Goal: Transaction & Acquisition: Purchase product/service

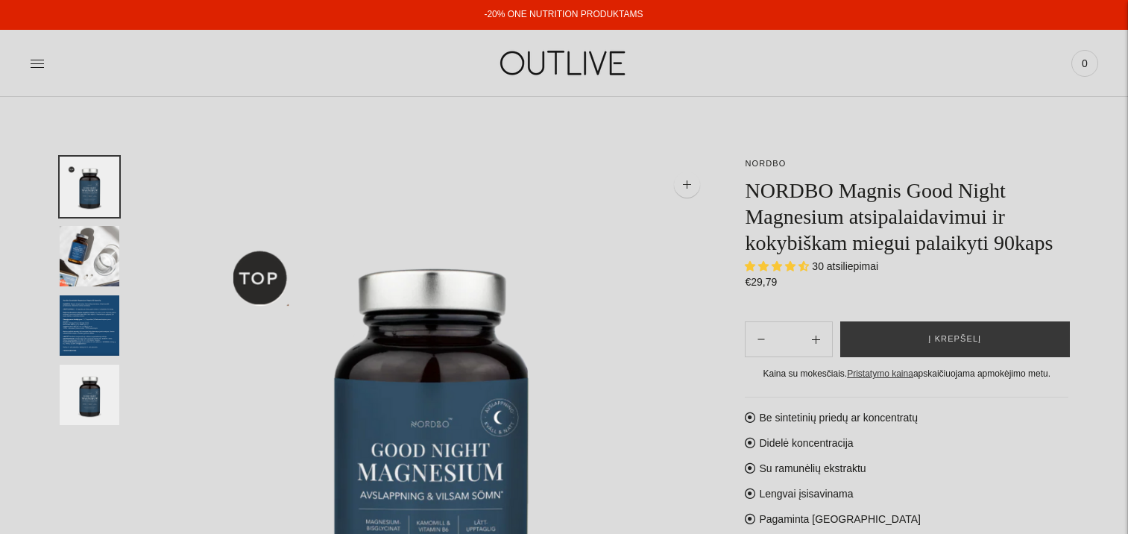
select select "**********"
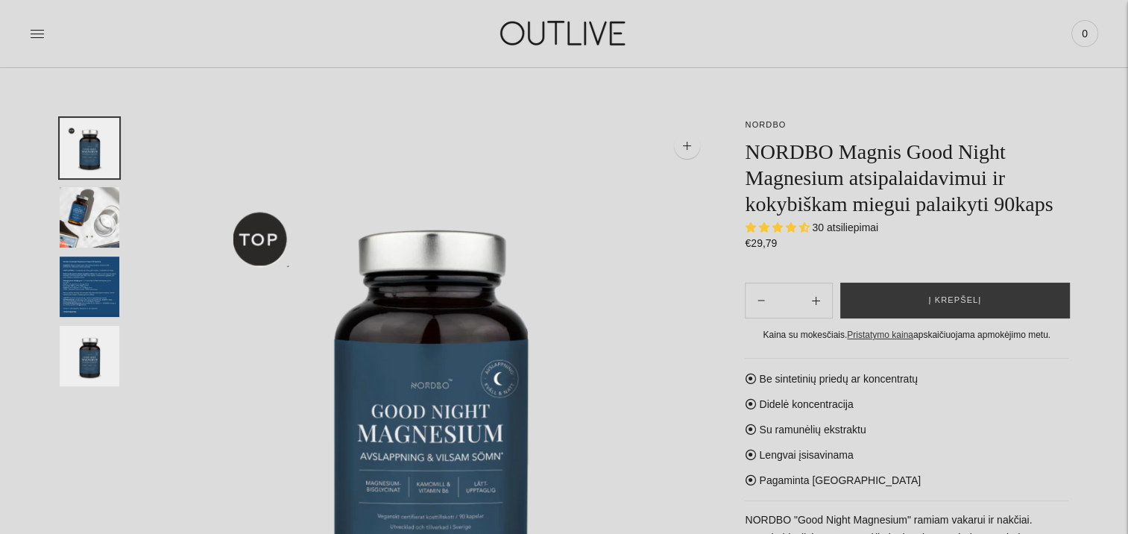
scroll to position [75, 0]
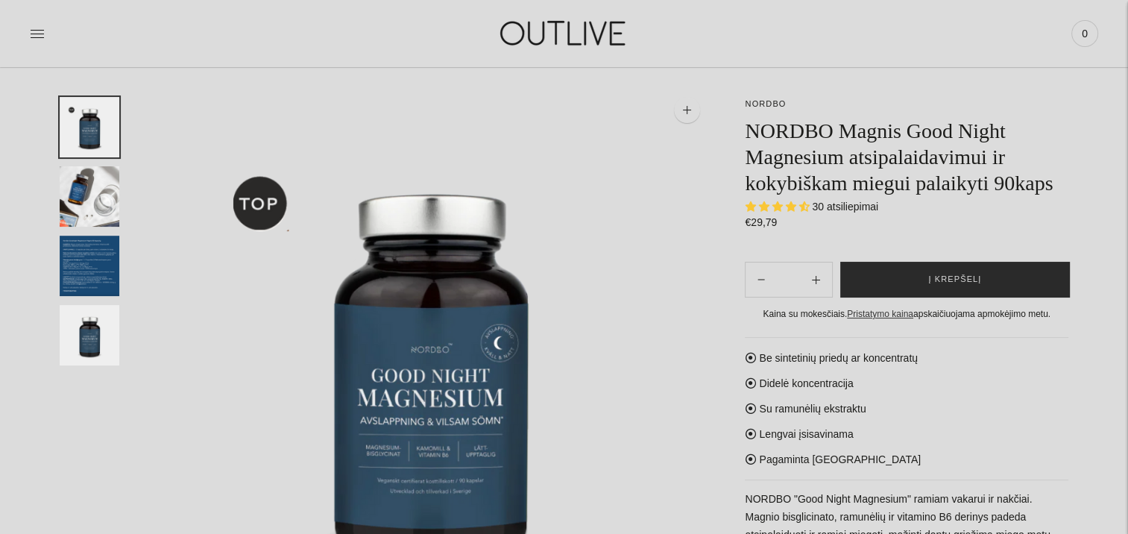
click at [955, 277] on span "Į krepšelį" at bounding box center [955, 279] width 53 height 15
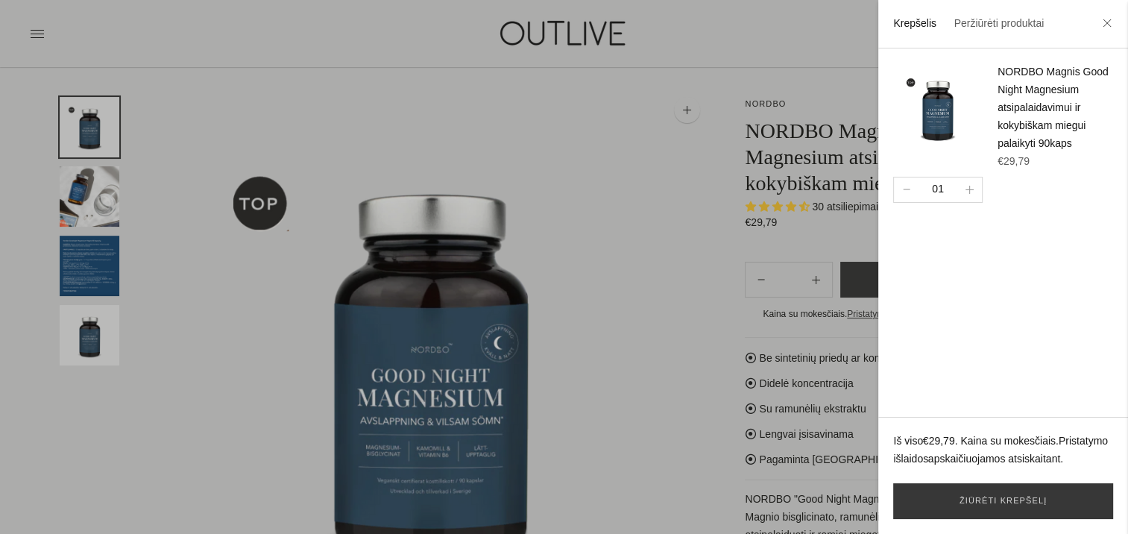
click at [635, 206] on div at bounding box center [564, 267] width 1128 height 534
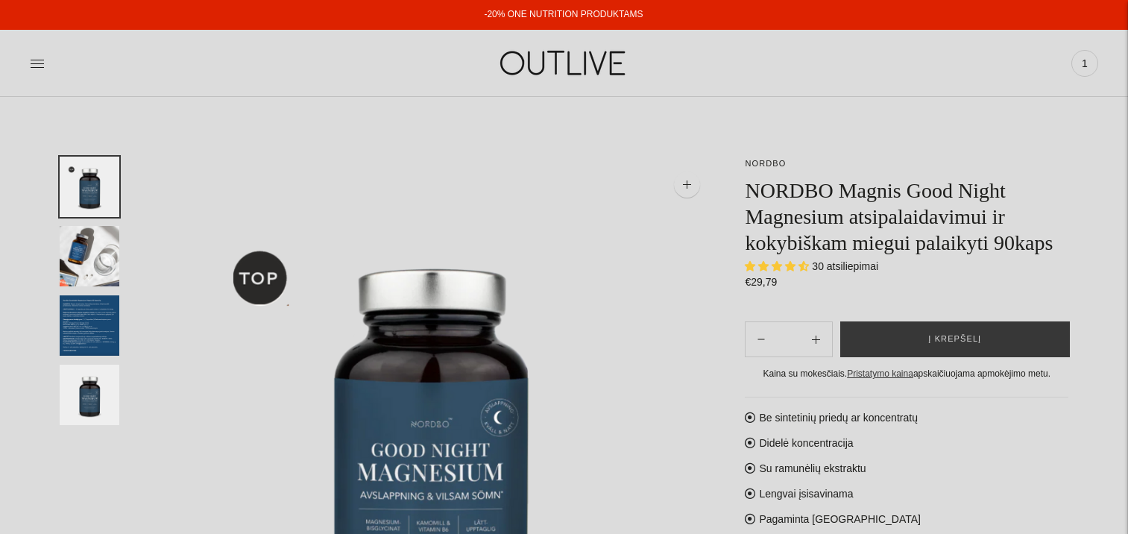
select select "**********"
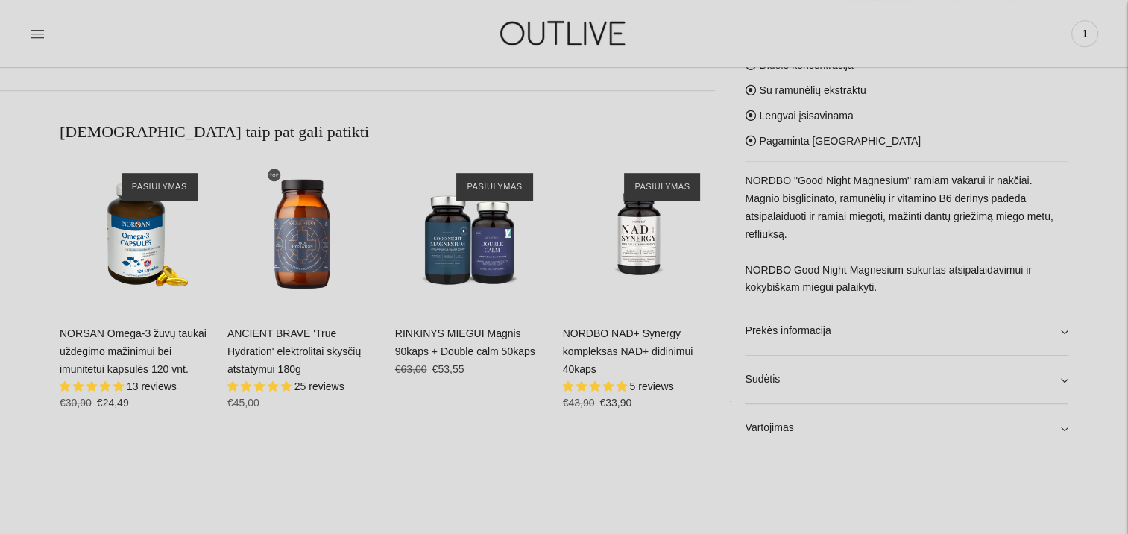
scroll to position [895, 0]
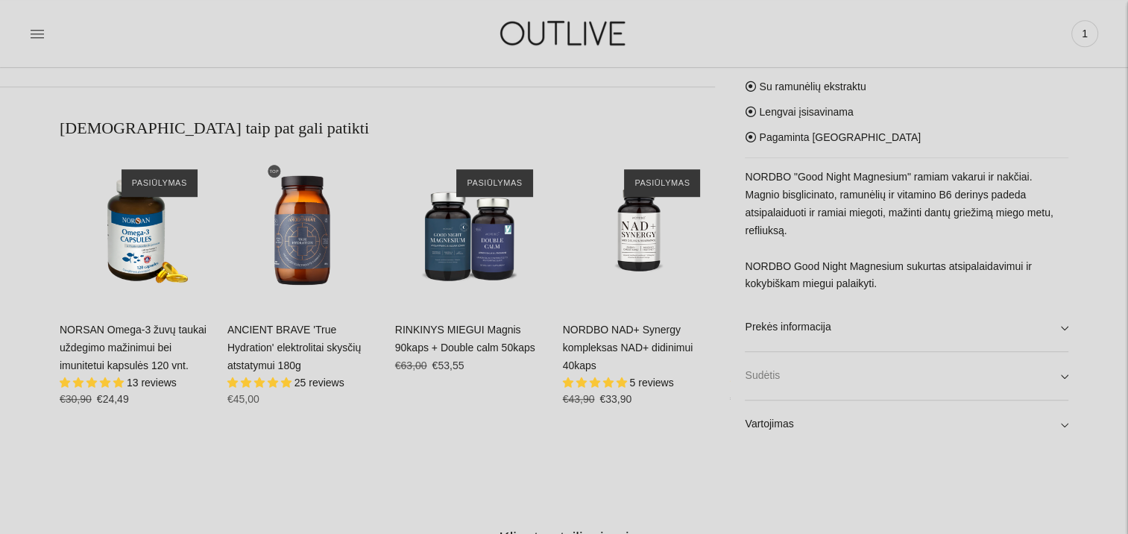
click at [1064, 379] on link "Sudėtis" at bounding box center [907, 377] width 324 height 48
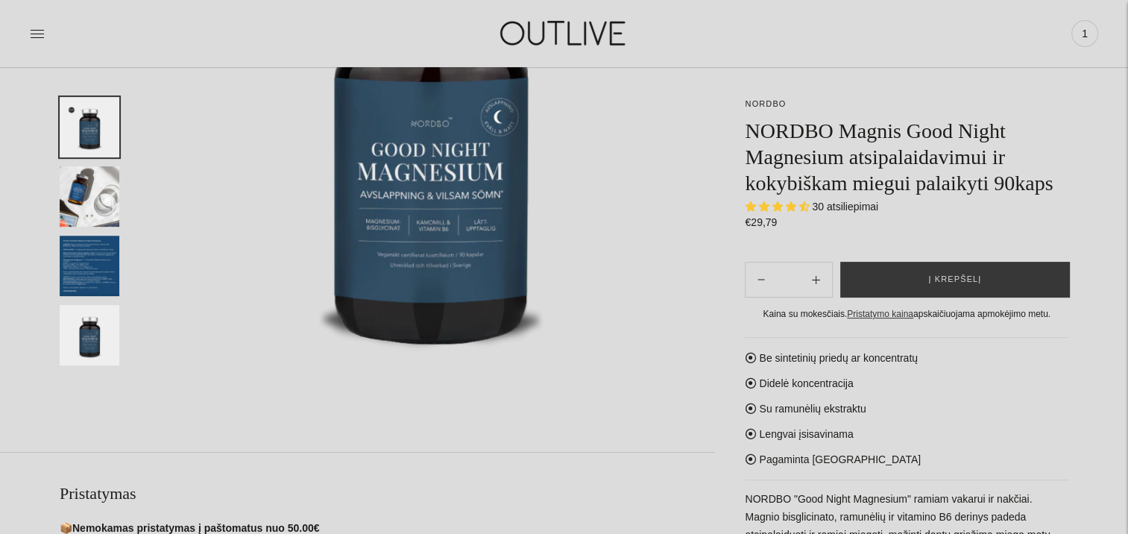
scroll to position [224, 0]
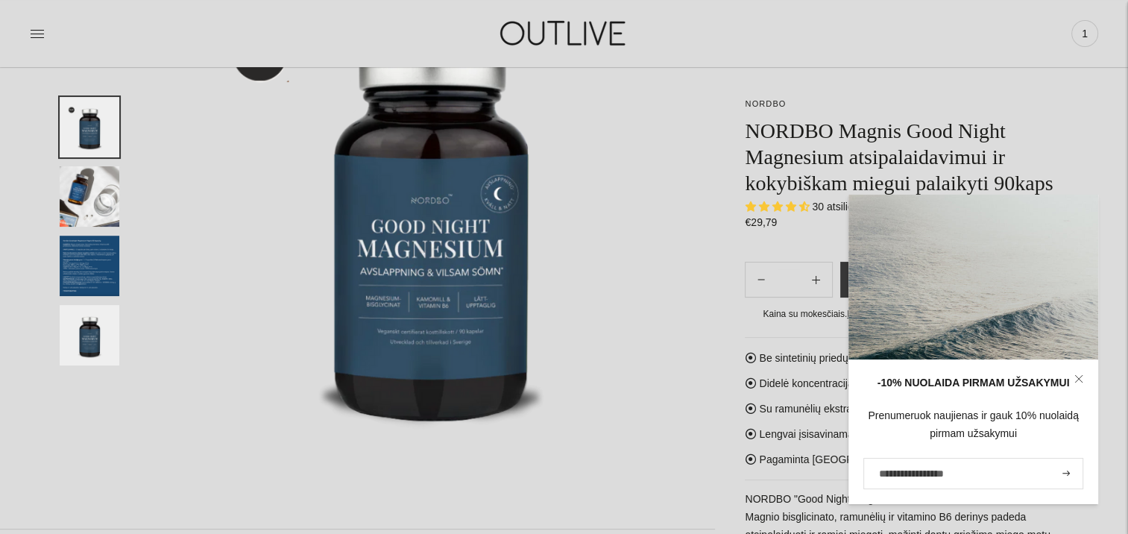
click at [84, 173] on img "Translation missing: en.general.accessibility.image_thumbail" at bounding box center [90, 196] width 60 height 60
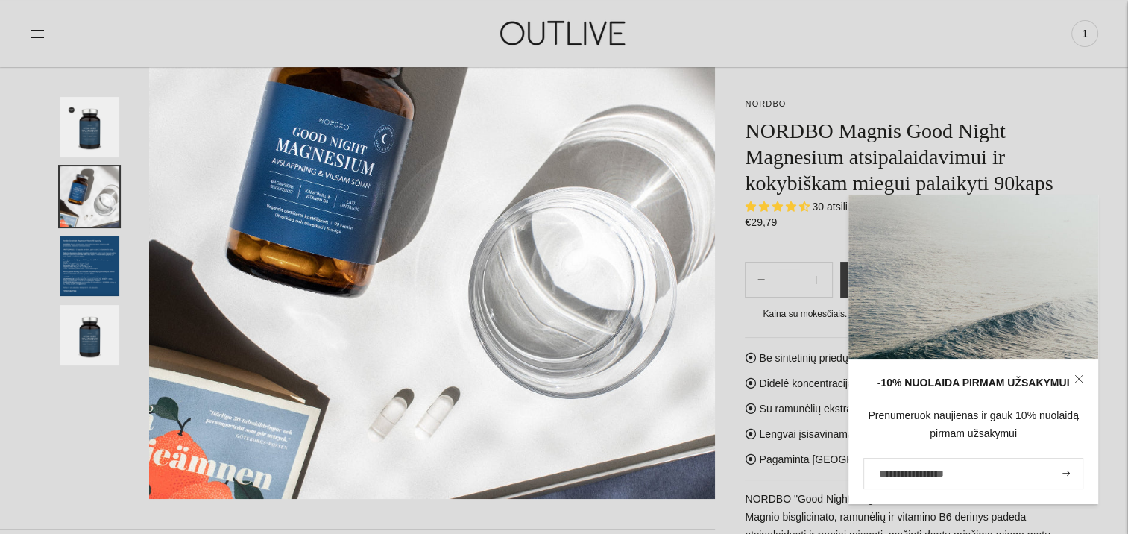
click at [69, 247] on img "Translation missing: en.general.accessibility.image_thumbail" at bounding box center [90, 266] width 60 height 60
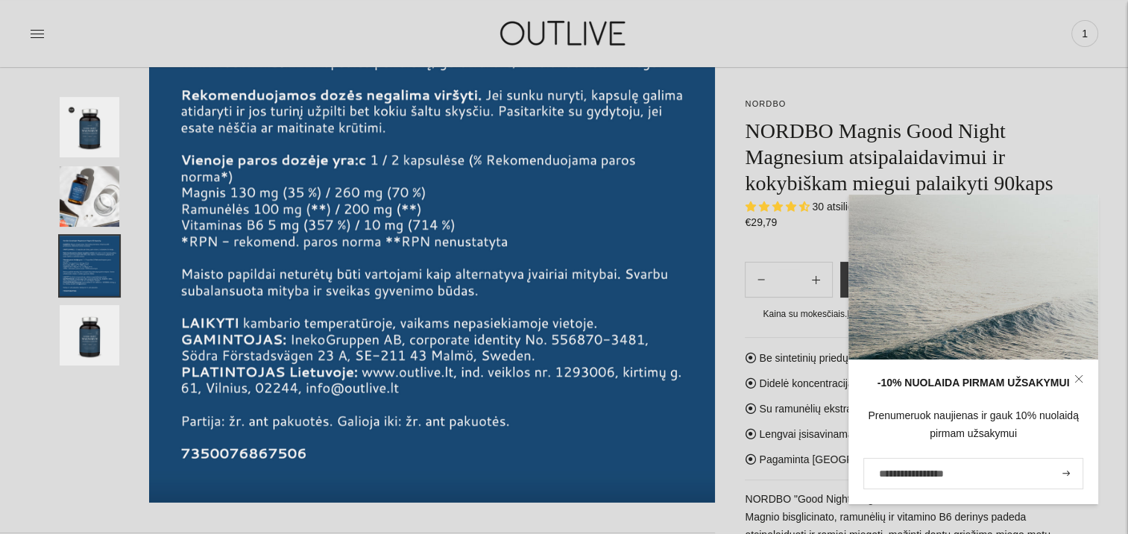
click at [686, 14] on h1 at bounding box center [564, 32] width 356 height 51
click at [1080, 374] on icon at bounding box center [1079, 378] width 9 height 9
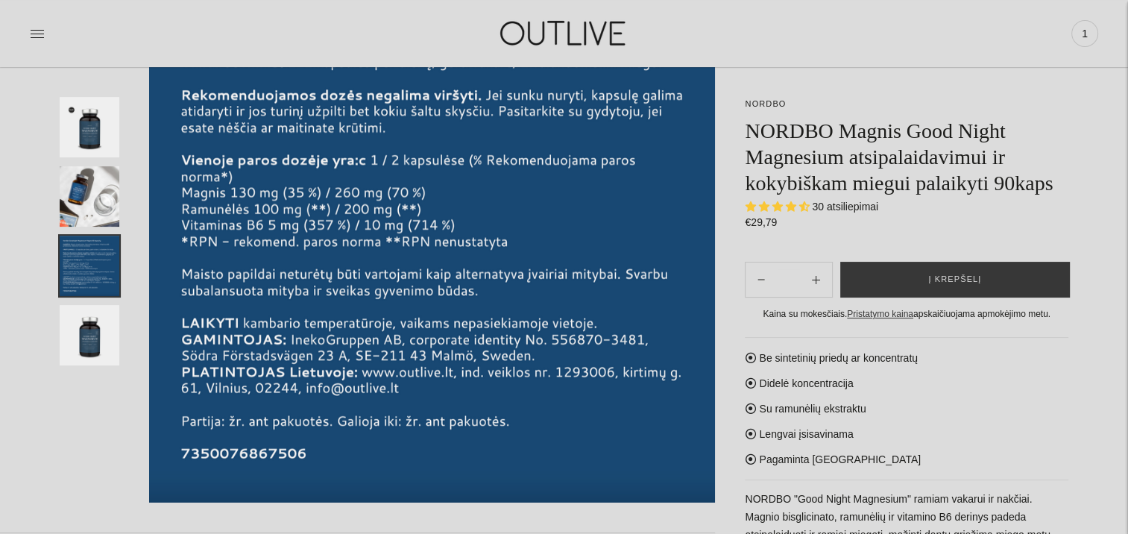
scroll to position [0, 0]
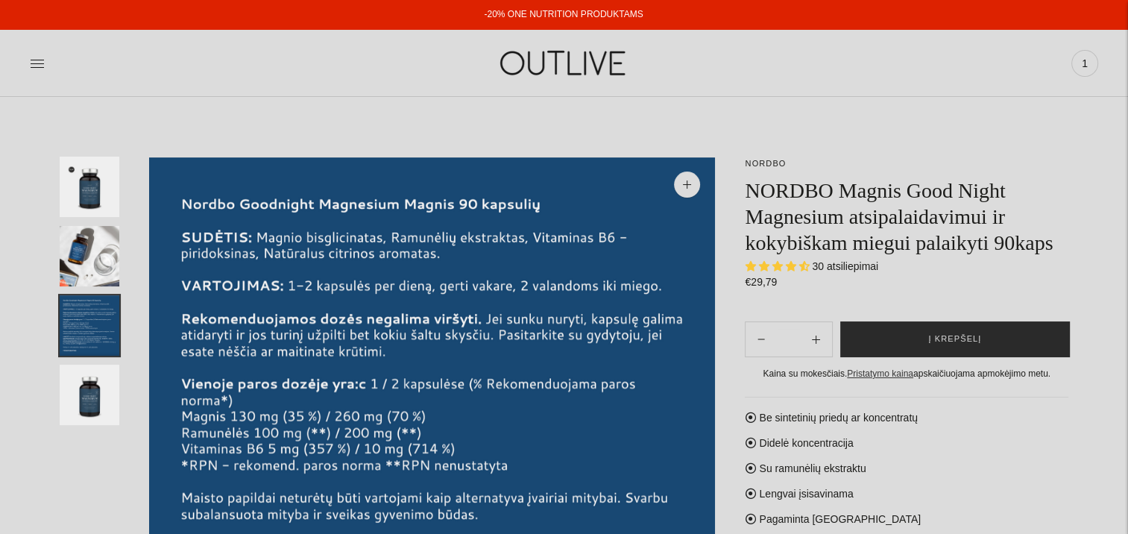
click at [961, 350] on button "Į krepšelį" at bounding box center [956, 339] width 230 height 36
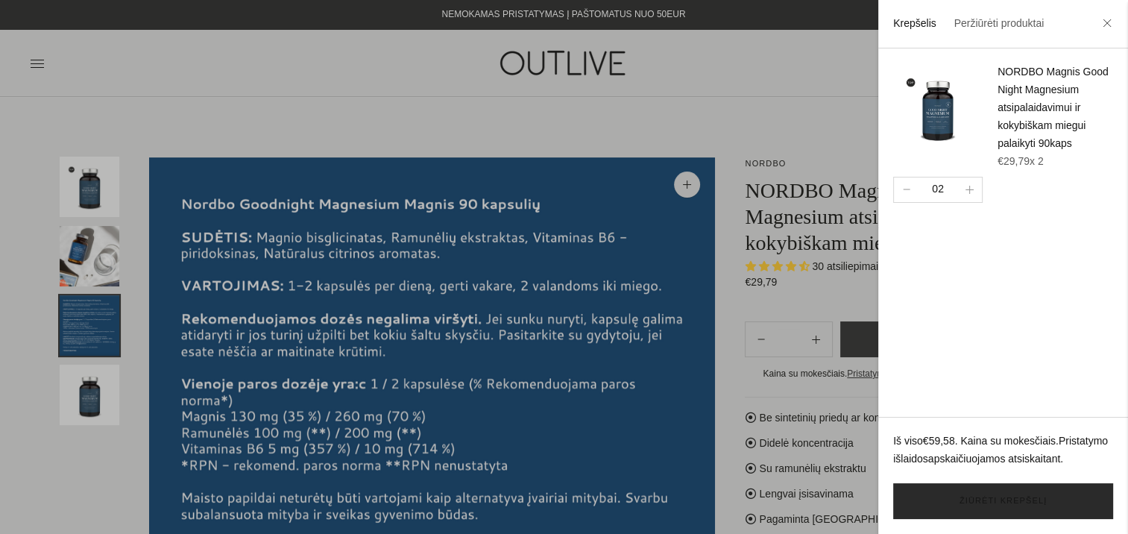
click at [989, 504] on link "Žiūrėti krepšelį" at bounding box center [1003, 501] width 220 height 36
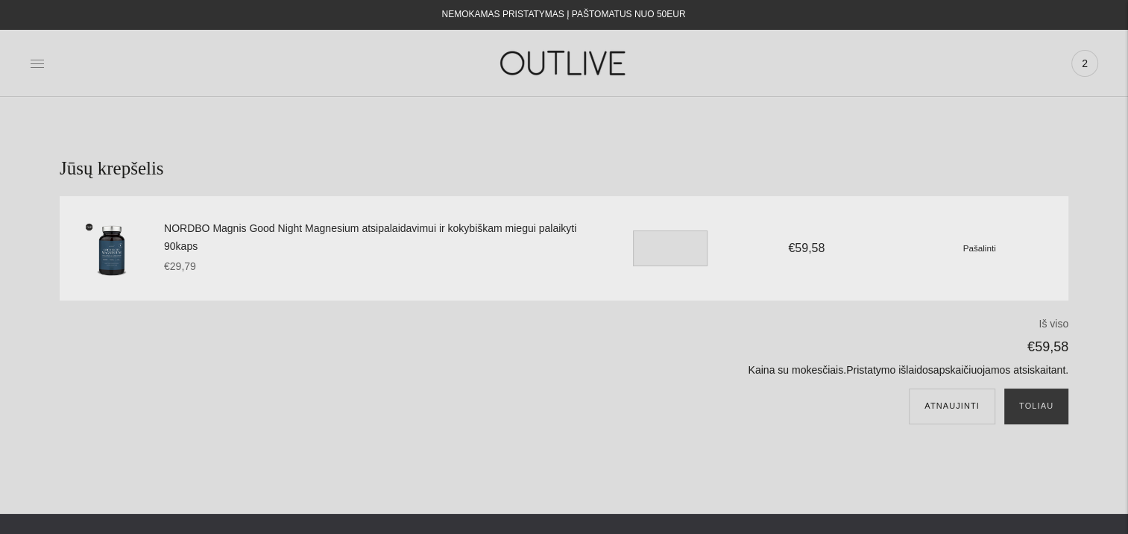
click at [41, 62] on icon at bounding box center [37, 63] width 15 height 15
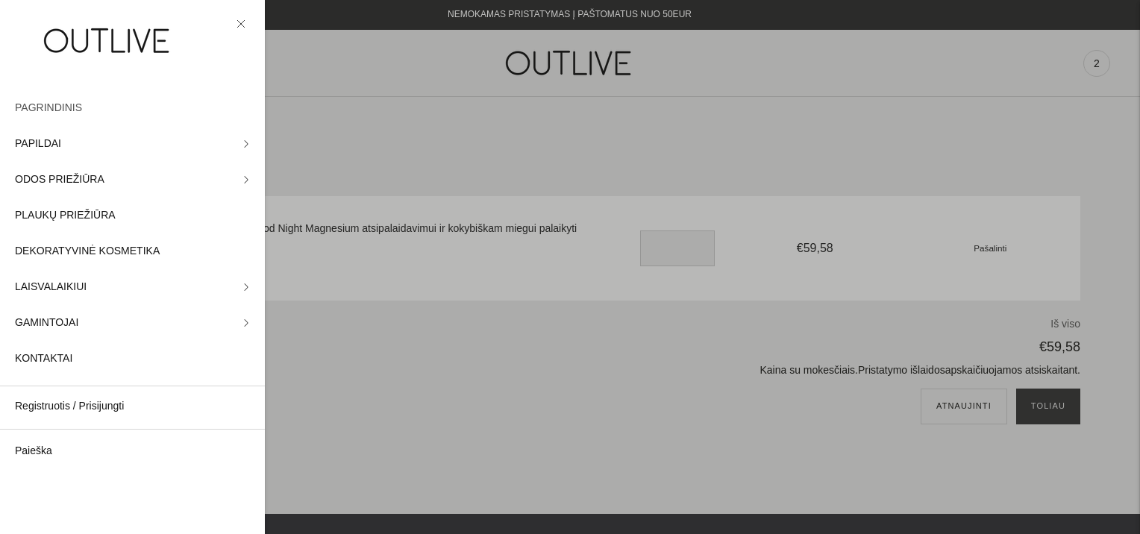
click at [49, 107] on span "PAGRINDINIS" at bounding box center [48, 108] width 67 height 18
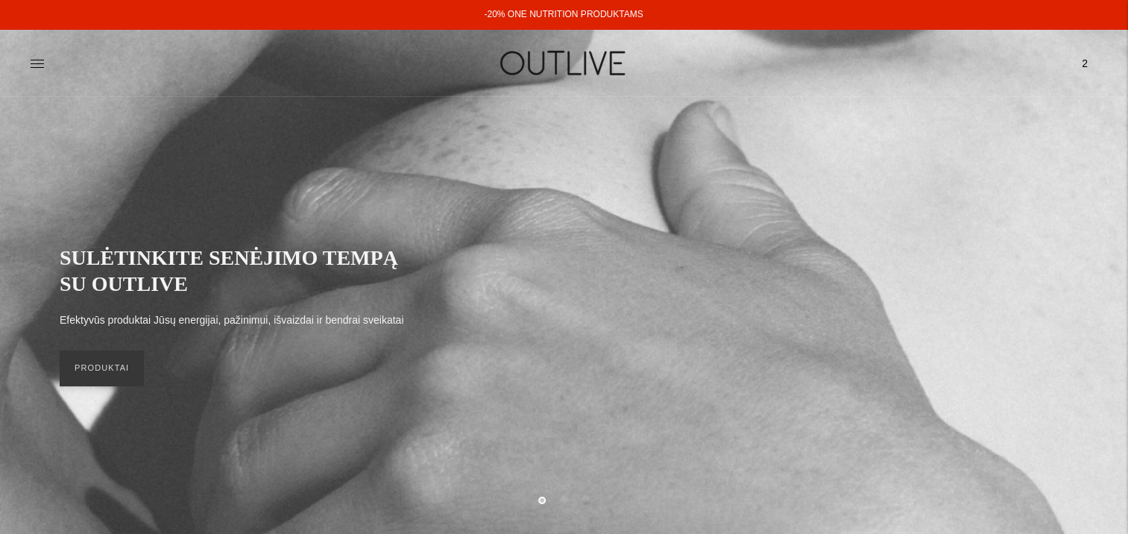
click at [1082, 63] on span "2" at bounding box center [1085, 63] width 21 height 21
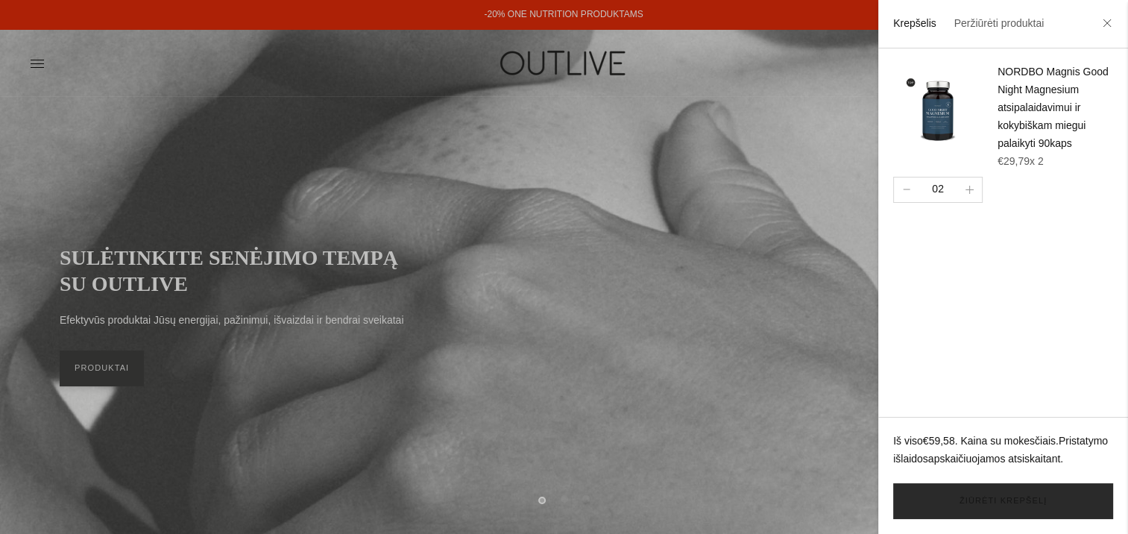
click at [1070, 494] on link "Žiūrėti krepšelį" at bounding box center [1003, 501] width 220 height 36
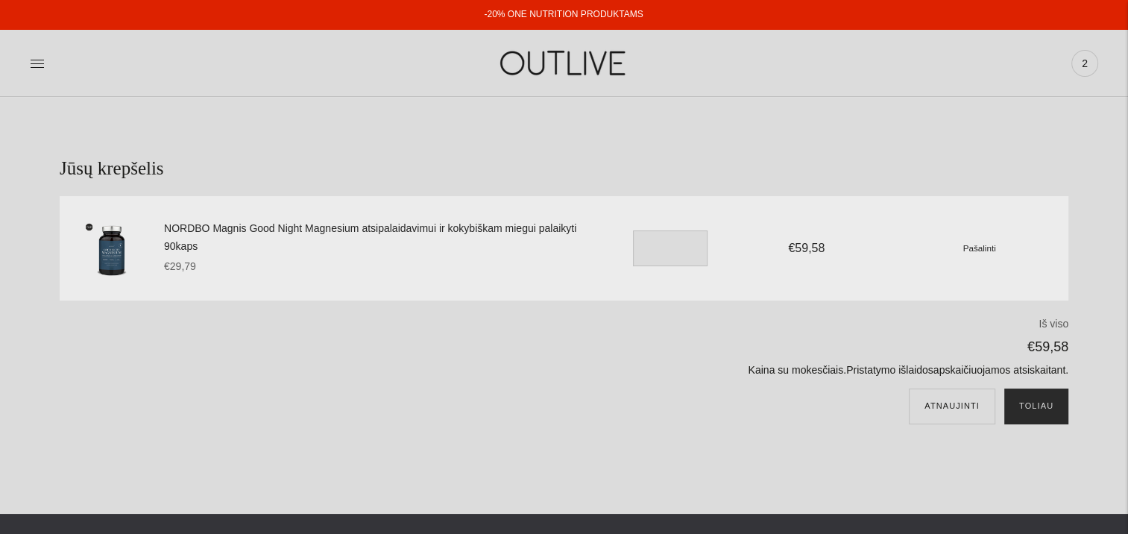
click at [1036, 412] on button "Toliau" at bounding box center [1037, 407] width 64 height 36
